Goal: Find specific page/section: Find specific page/section

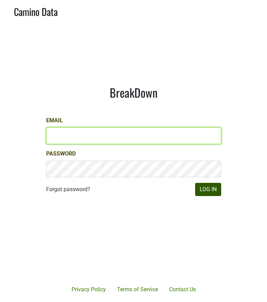
type input "sjh@desolasmezcal.com"
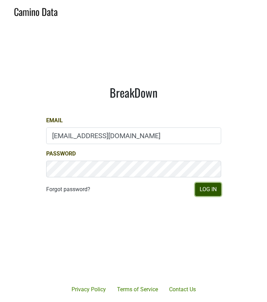
click at [203, 189] on button "Log In" at bounding box center [208, 189] width 26 height 13
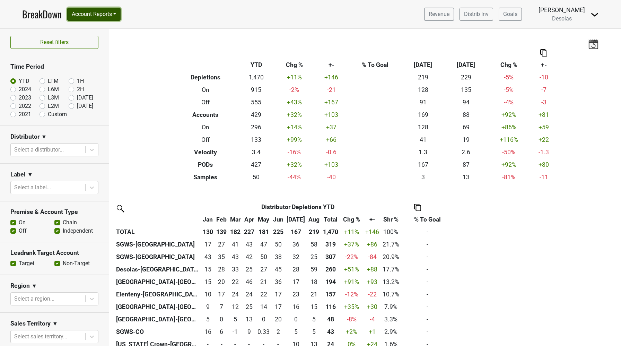
click at [95, 17] on button "Account Reports" at bounding box center [93, 14] width 53 height 13
click at [100, 32] on link "SuperRanker" at bounding box center [98, 30] width 61 height 11
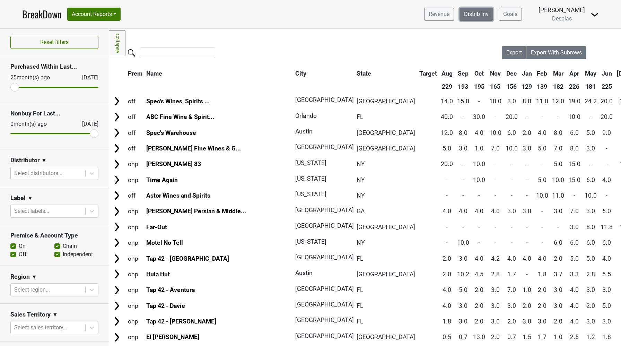
click at [474, 16] on link "Distrib Inv" at bounding box center [477, 14] width 34 height 13
